Goal: Task Accomplishment & Management: Manage account settings

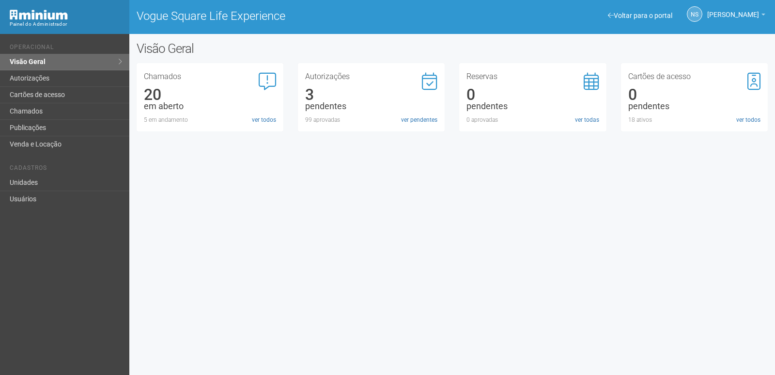
click at [411, 119] on link "ver pendentes" at bounding box center [419, 119] width 36 height 9
